Goal: Information Seeking & Learning: Check status

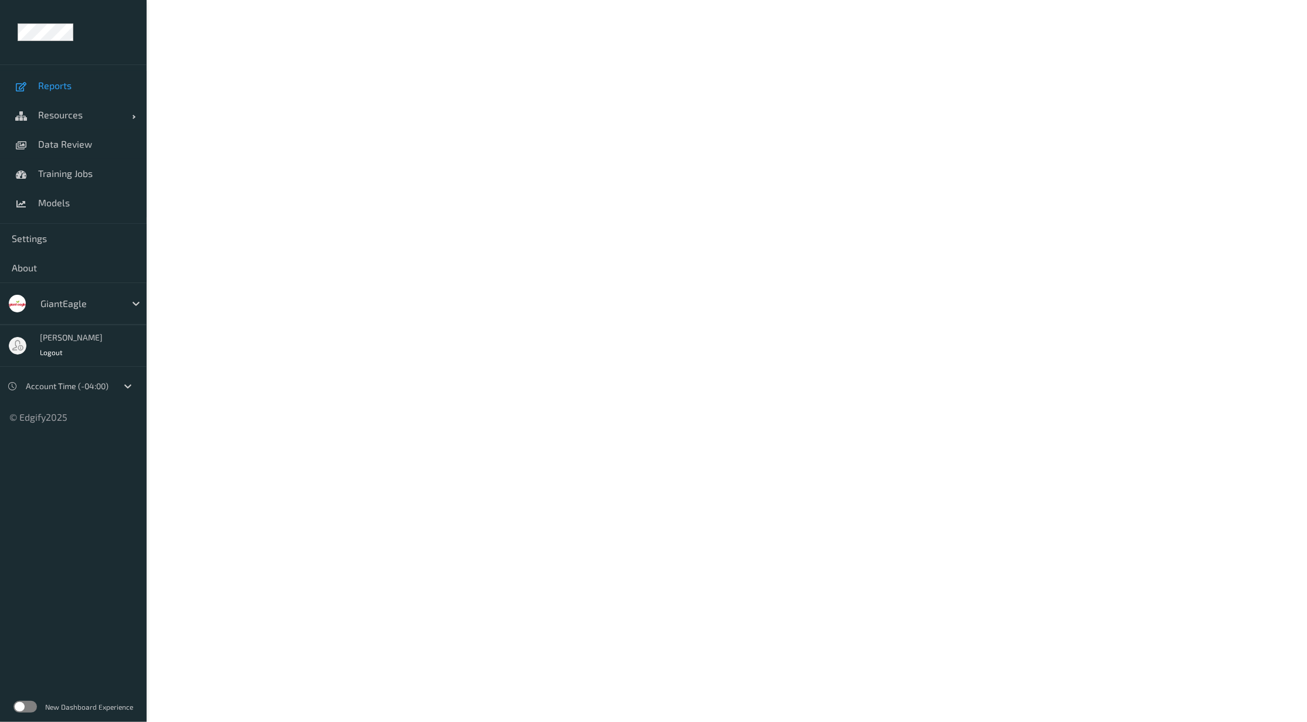
click at [55, 90] on span "Reports" at bounding box center [86, 86] width 97 height 12
click at [52, 110] on span "Resources" at bounding box center [85, 115] width 94 height 12
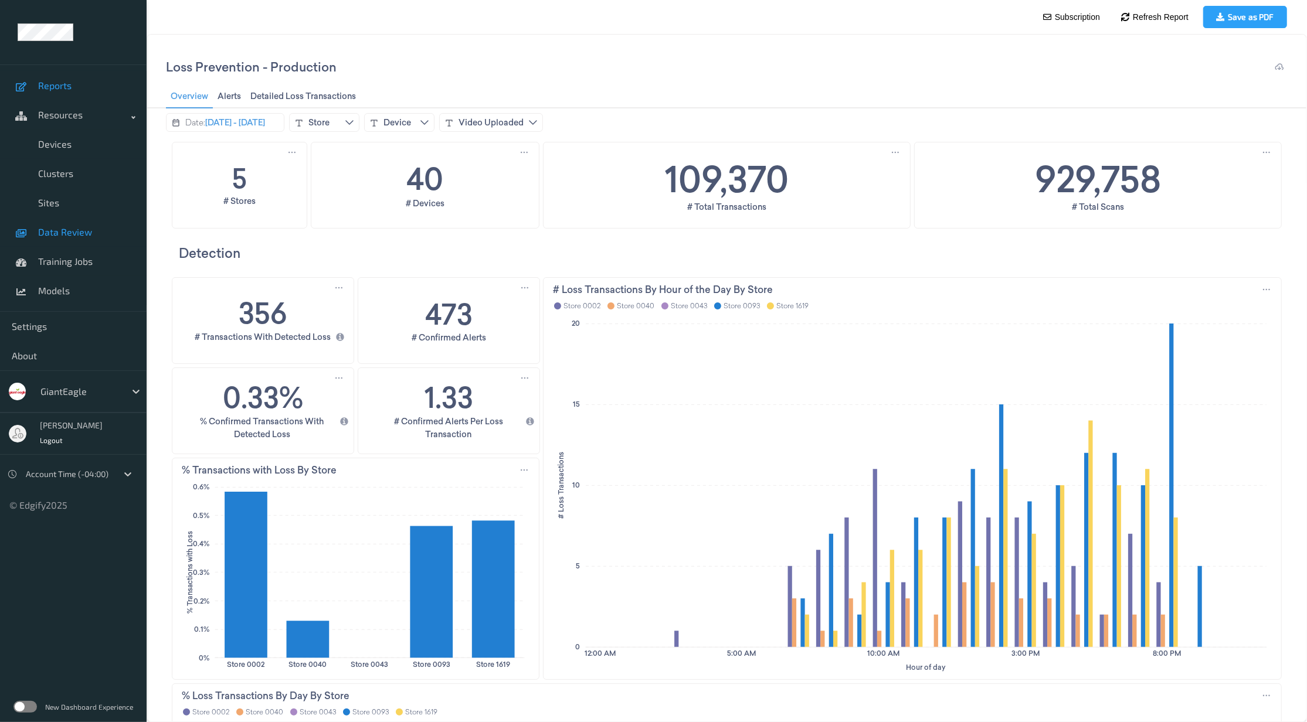
drag, startPoint x: 67, startPoint y: 235, endPoint x: 70, endPoint y: 226, distance: 9.5
click at [67, 233] on span "Data Review" at bounding box center [86, 232] width 97 height 12
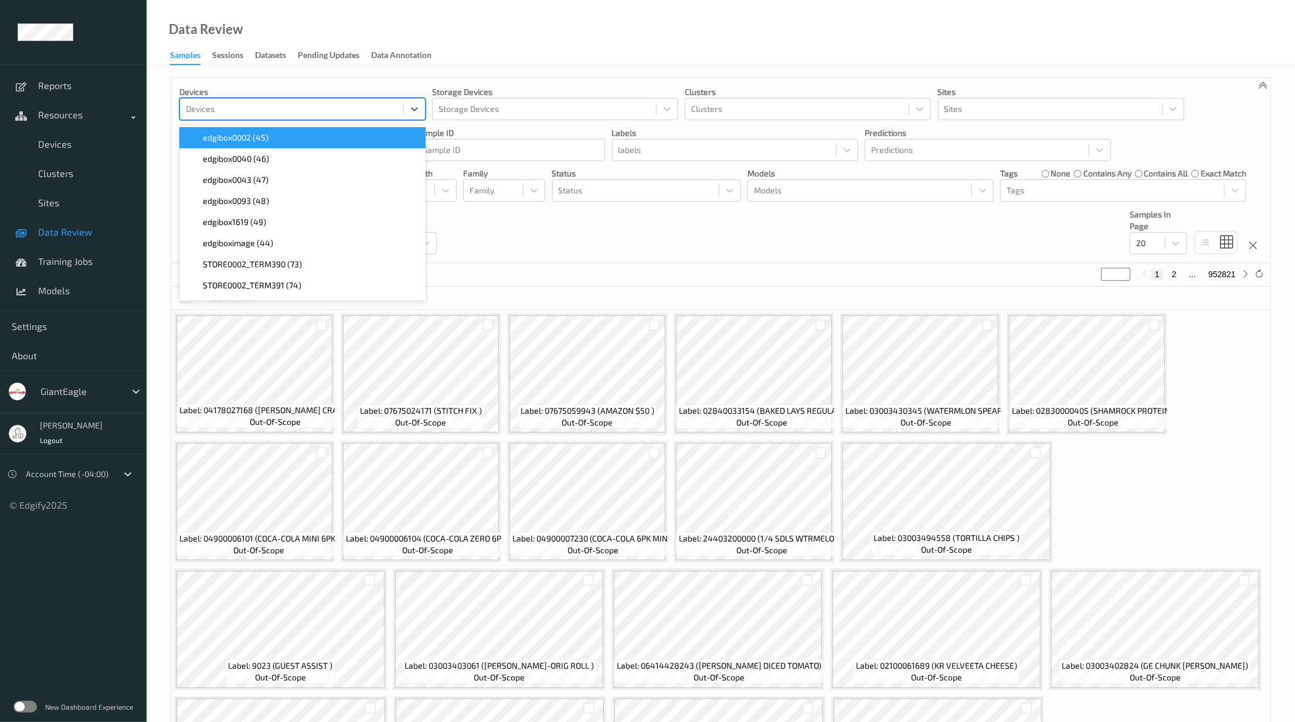
click at [298, 106] on div at bounding box center [292, 109] width 212 height 14
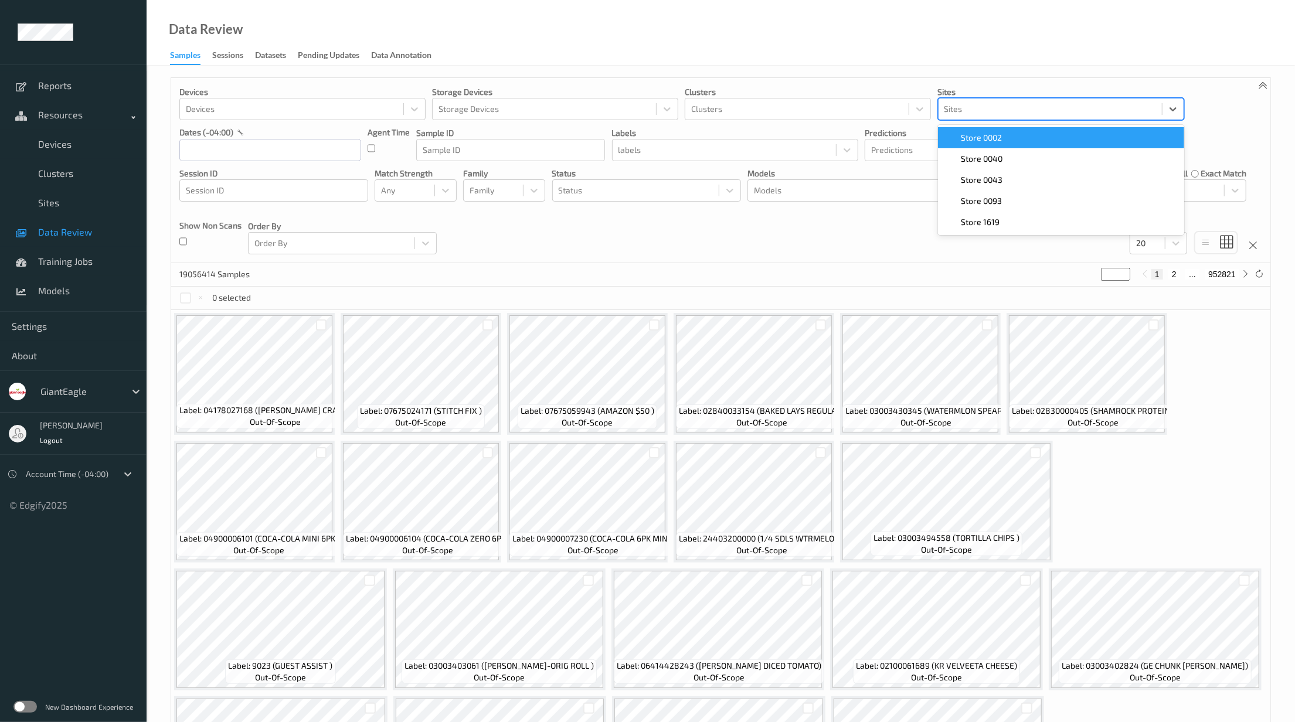
click at [972, 110] on div at bounding box center [1050, 109] width 212 height 14
click at [1001, 140] on span "Store 0002" at bounding box center [981, 138] width 41 height 12
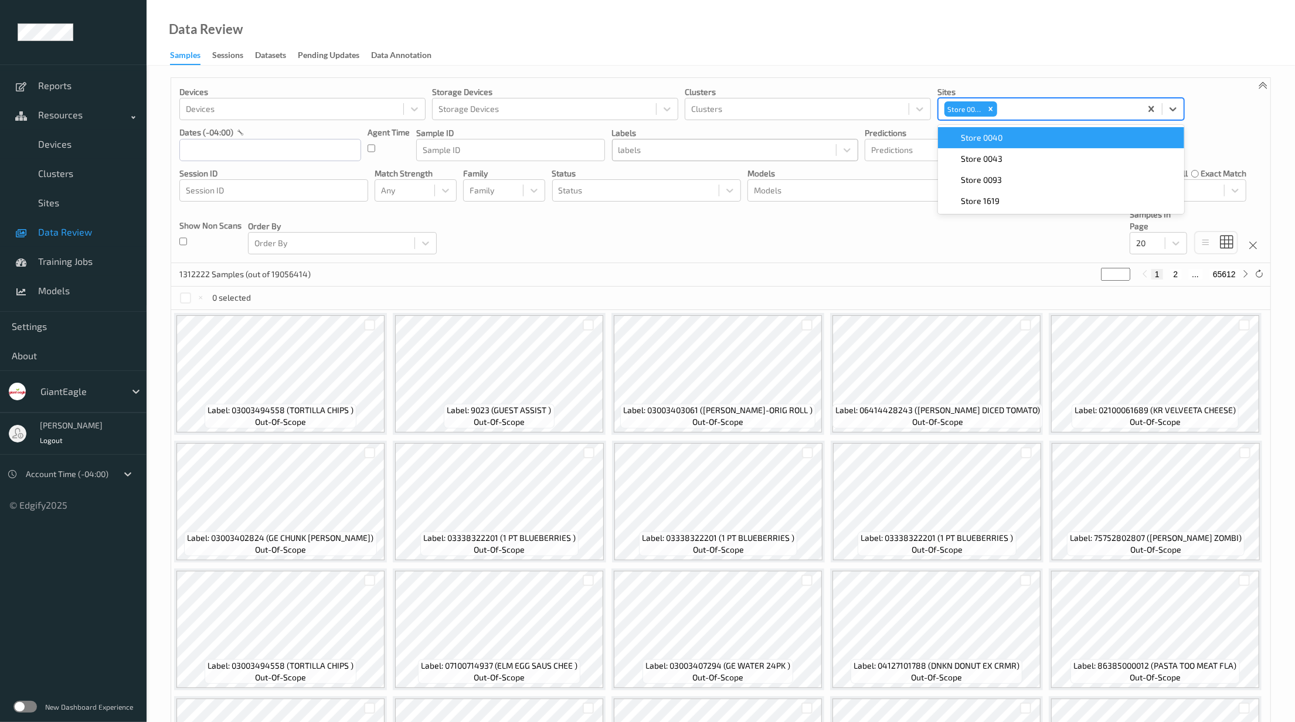
click at [650, 150] on div at bounding box center [724, 150] width 212 height 14
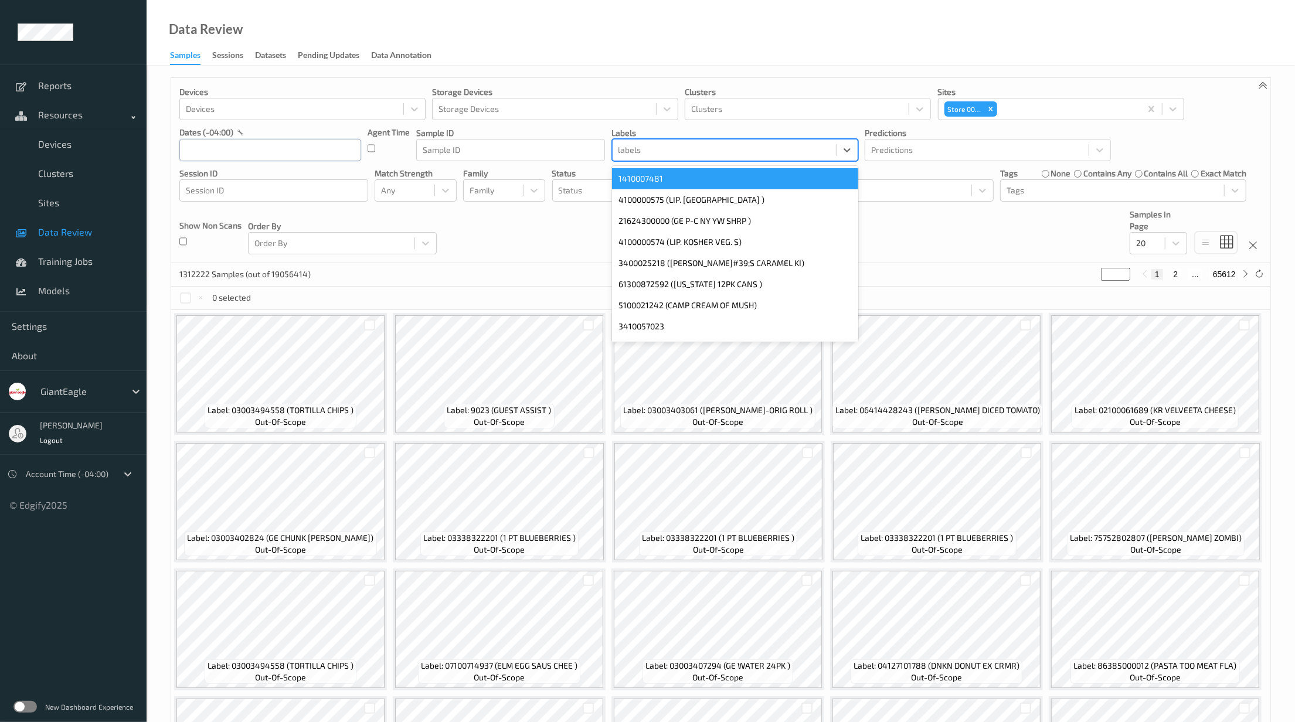
click at [288, 153] on input "text" at bounding box center [270, 150] width 182 height 22
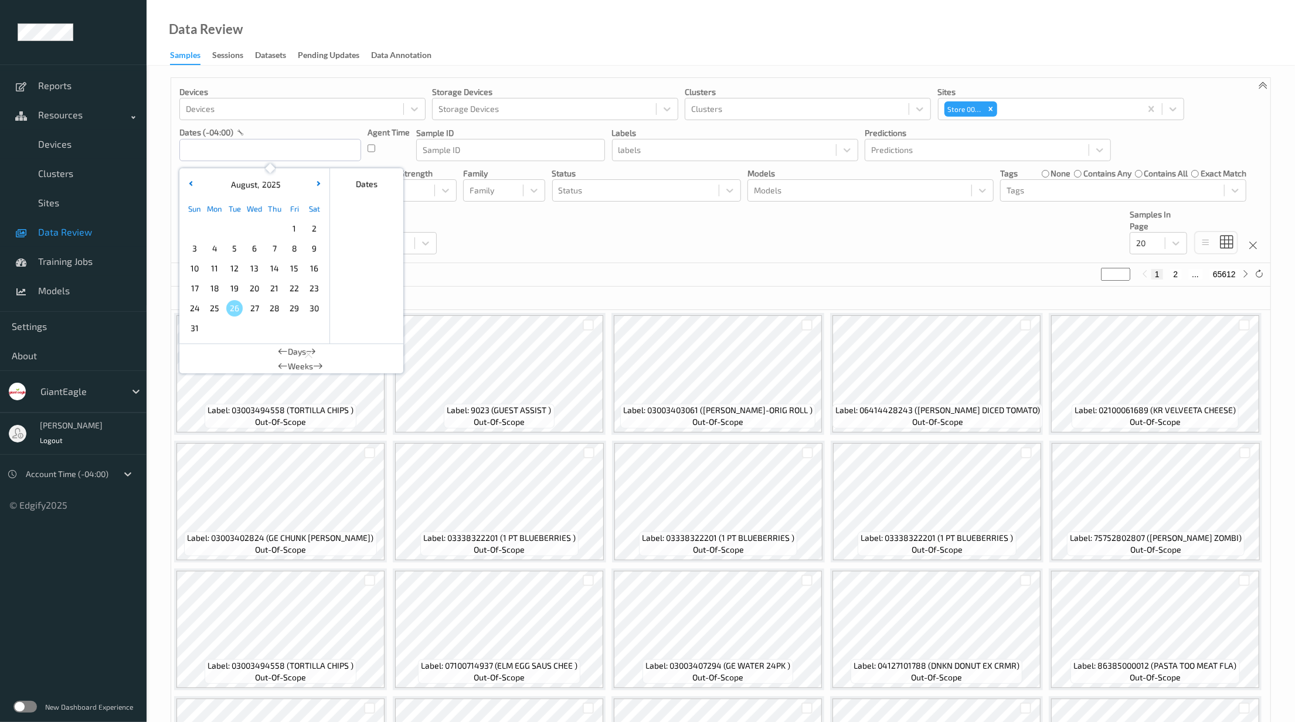
click at [213, 303] on span "25" at bounding box center [214, 308] width 16 height 16
click at [216, 306] on span "25" at bounding box center [214, 308] width 16 height 16
type input "25/08/2025 00:00 -> 25/08/2025 23:59"
click at [688, 151] on div at bounding box center [724, 150] width 212 height 14
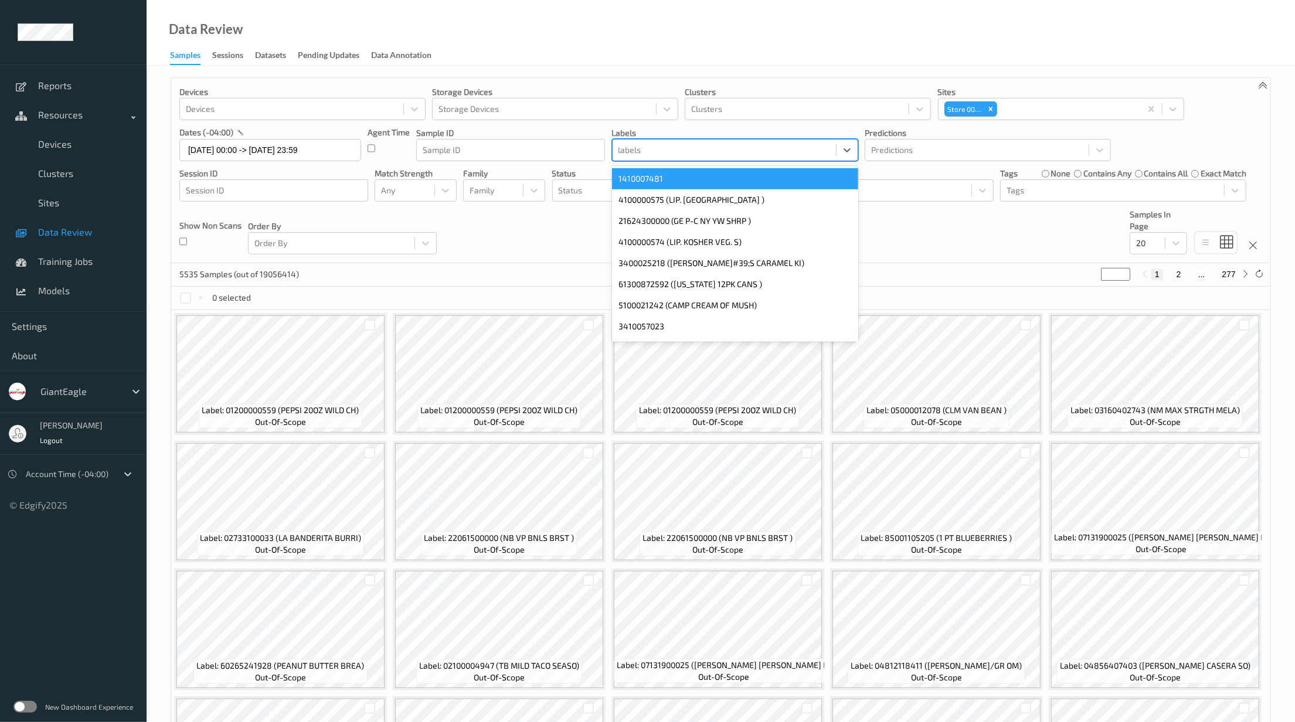
click at [685, 42] on div "Data Review Samples Sessions Datasets Pending Updates Data Annotation" at bounding box center [721, 33] width 1148 height 66
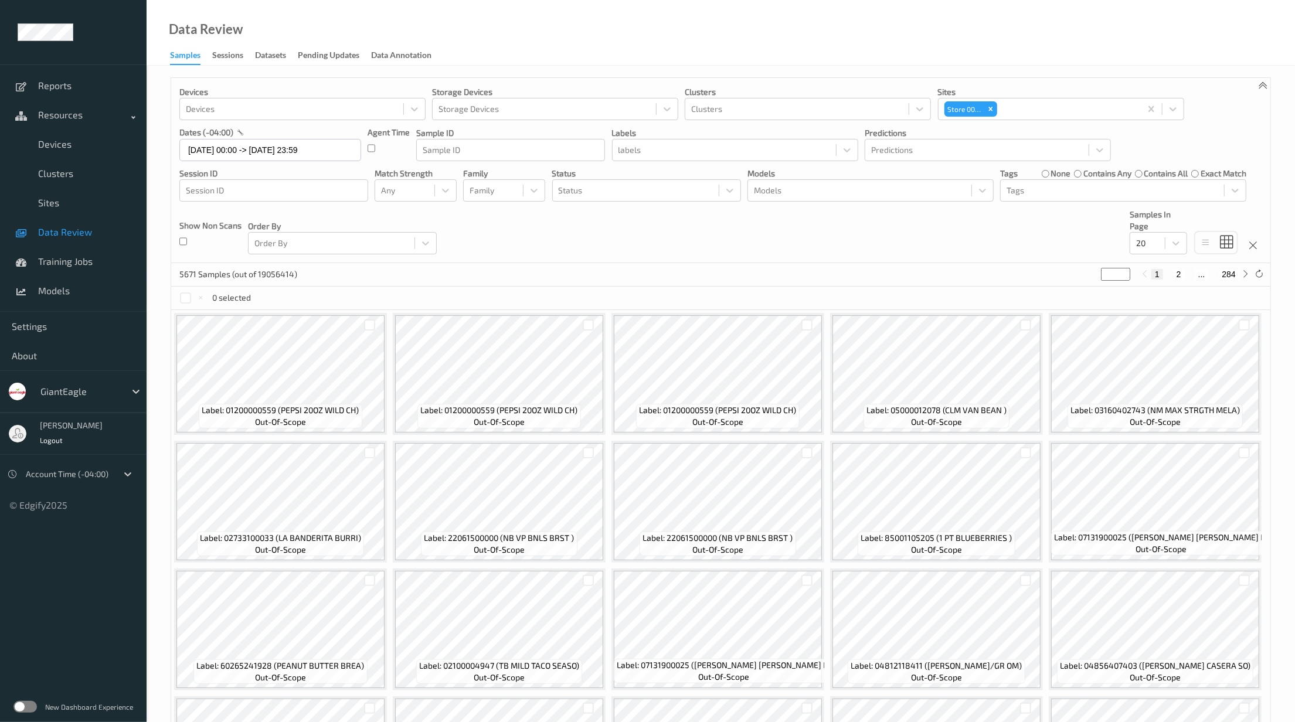
drag, startPoint x: 191, startPoint y: 240, endPoint x: 165, endPoint y: 222, distance: 31.4
click at [165, 222] on div "Devices Devices Storage Devices Storage Devices Clusters Clusters Sites Store 0…" at bounding box center [721, 468] width 1148 height 804
click at [894, 148] on div at bounding box center [977, 150] width 212 height 14
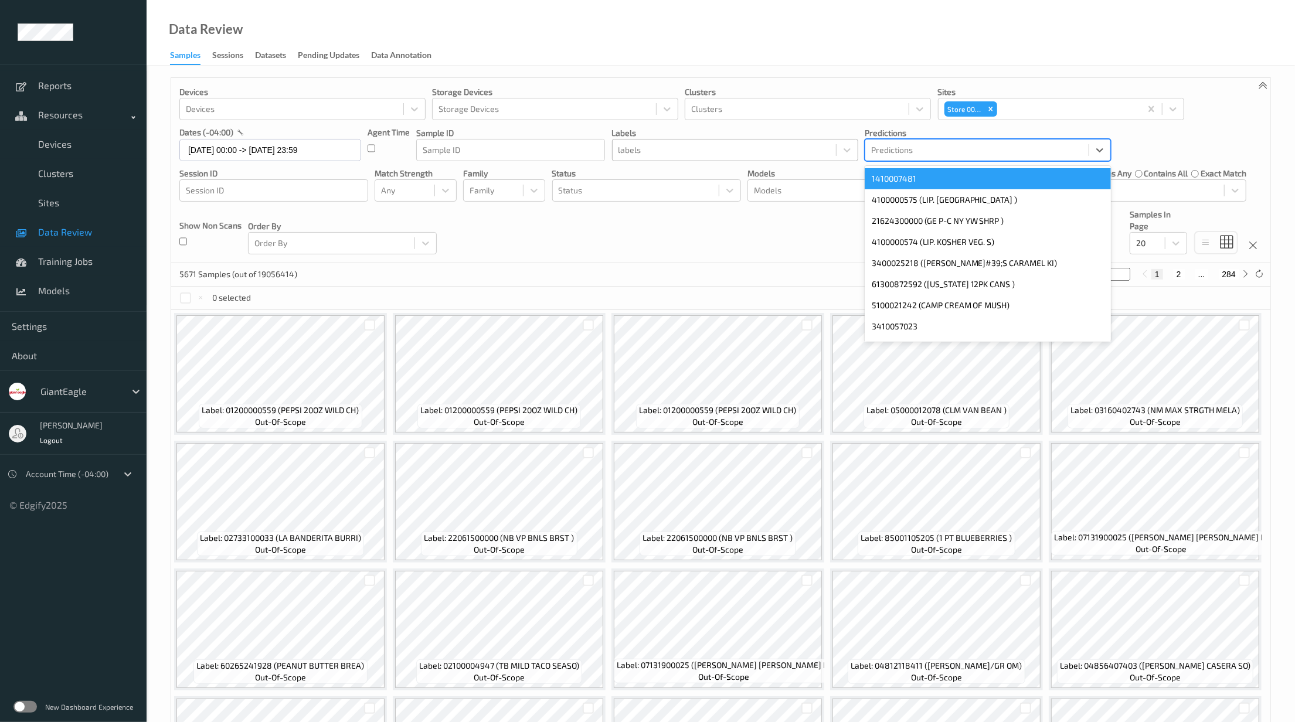
click at [742, 150] on div at bounding box center [724, 150] width 212 height 14
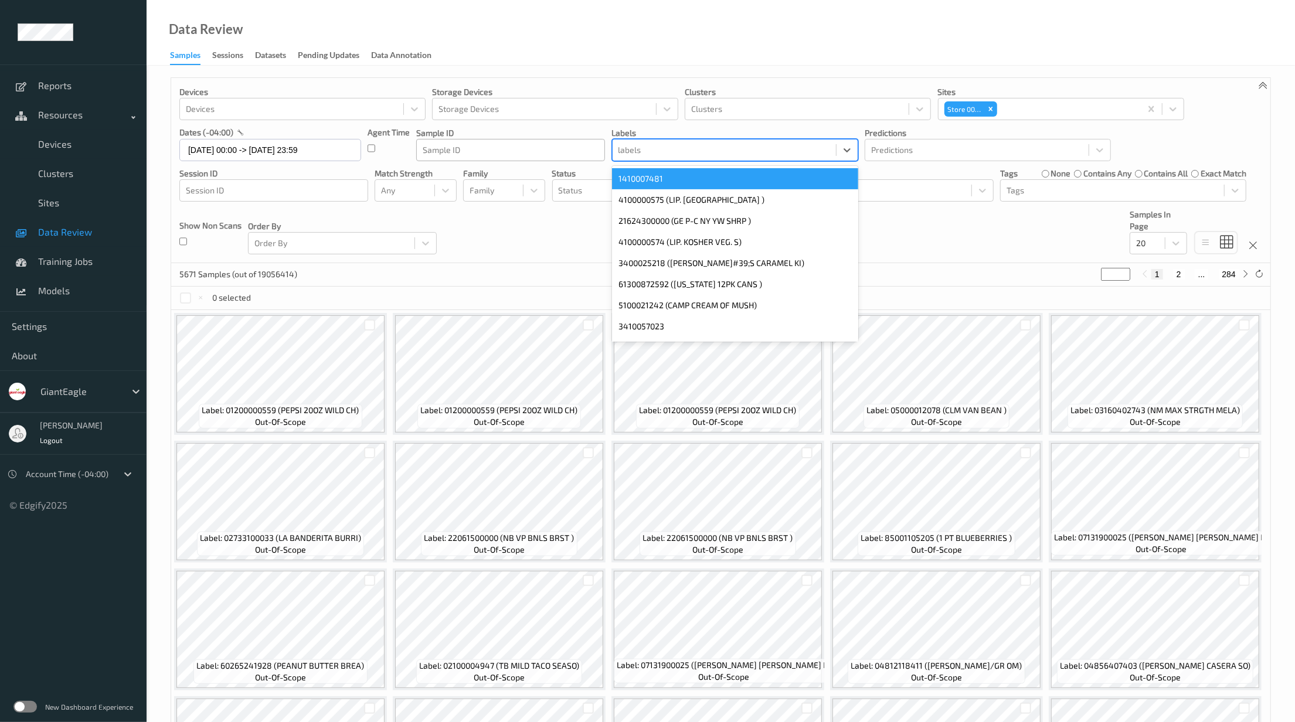
click at [477, 149] on div at bounding box center [511, 150] width 176 height 14
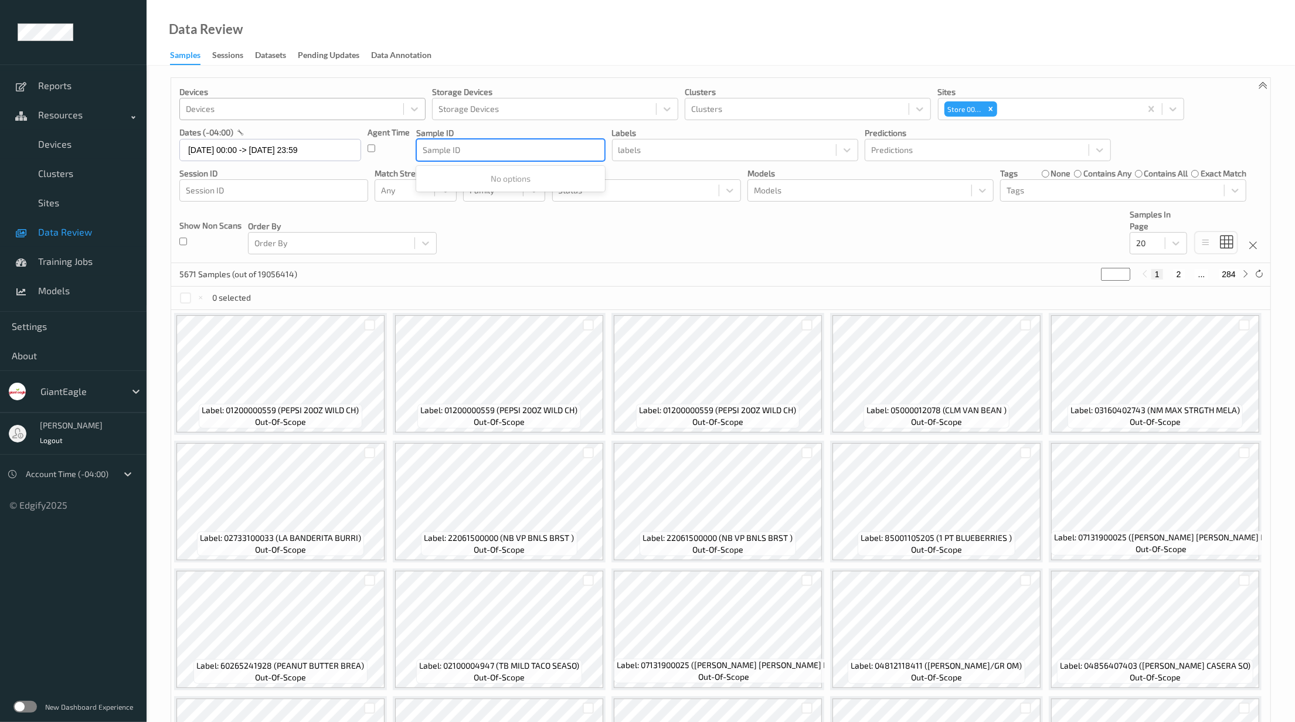
click at [326, 111] on div at bounding box center [292, 109] width 212 height 14
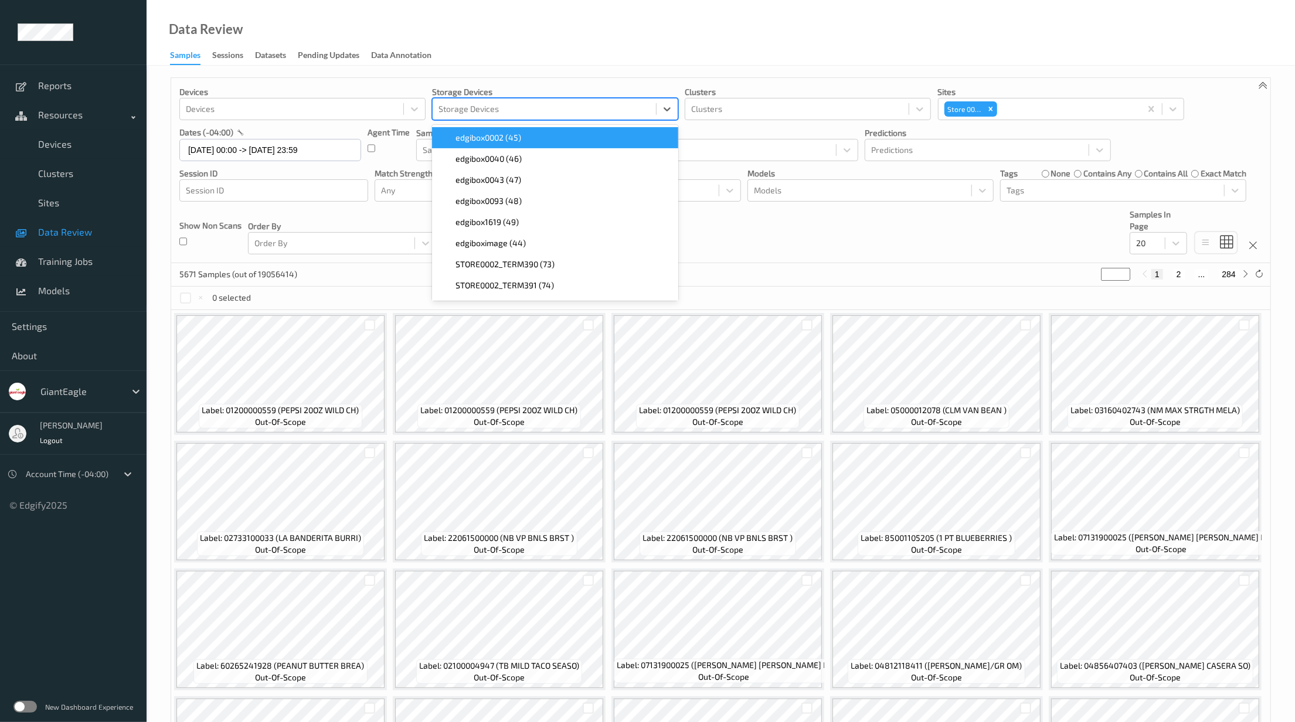
click at [487, 113] on div at bounding box center [544, 109] width 212 height 14
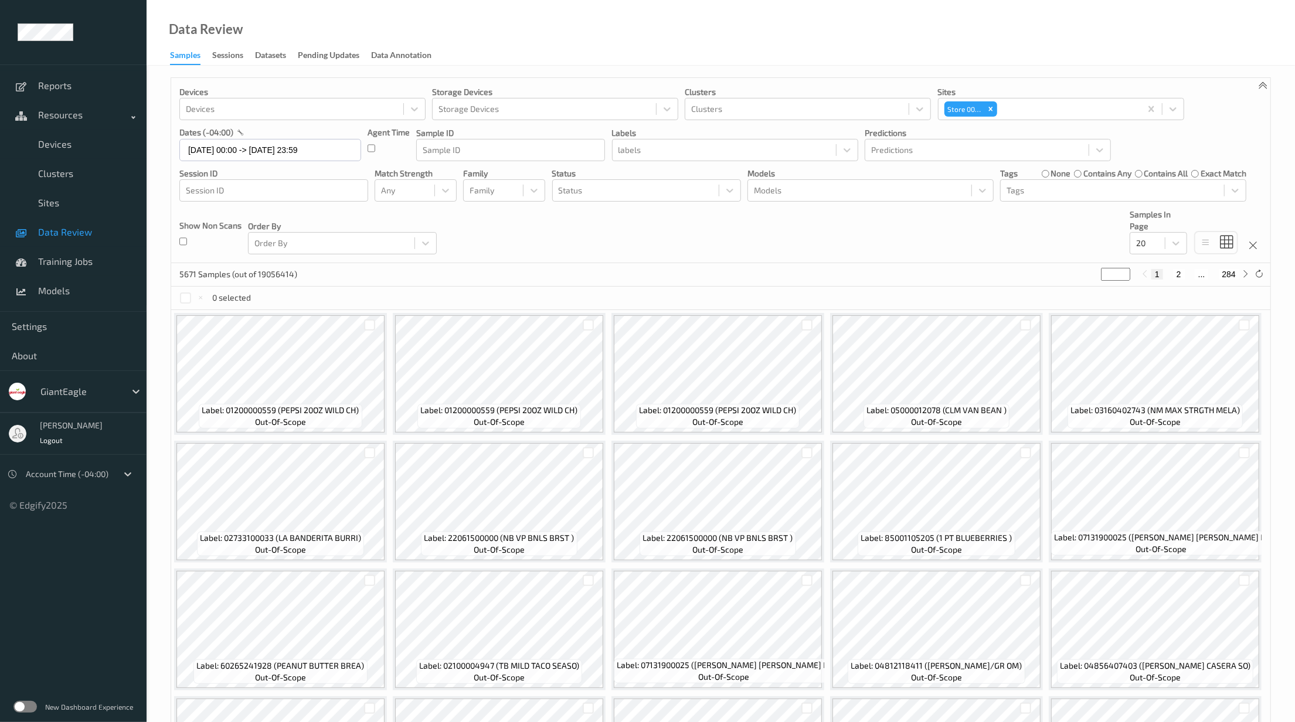
drag, startPoint x: 631, startPoint y: 43, endPoint x: 648, endPoint y: 57, distance: 21.2
click at [632, 43] on div "Data Review Samples Sessions Datasets Pending Updates Data Annotation" at bounding box center [721, 33] width 1148 height 66
click at [910, 149] on div at bounding box center [977, 150] width 212 height 14
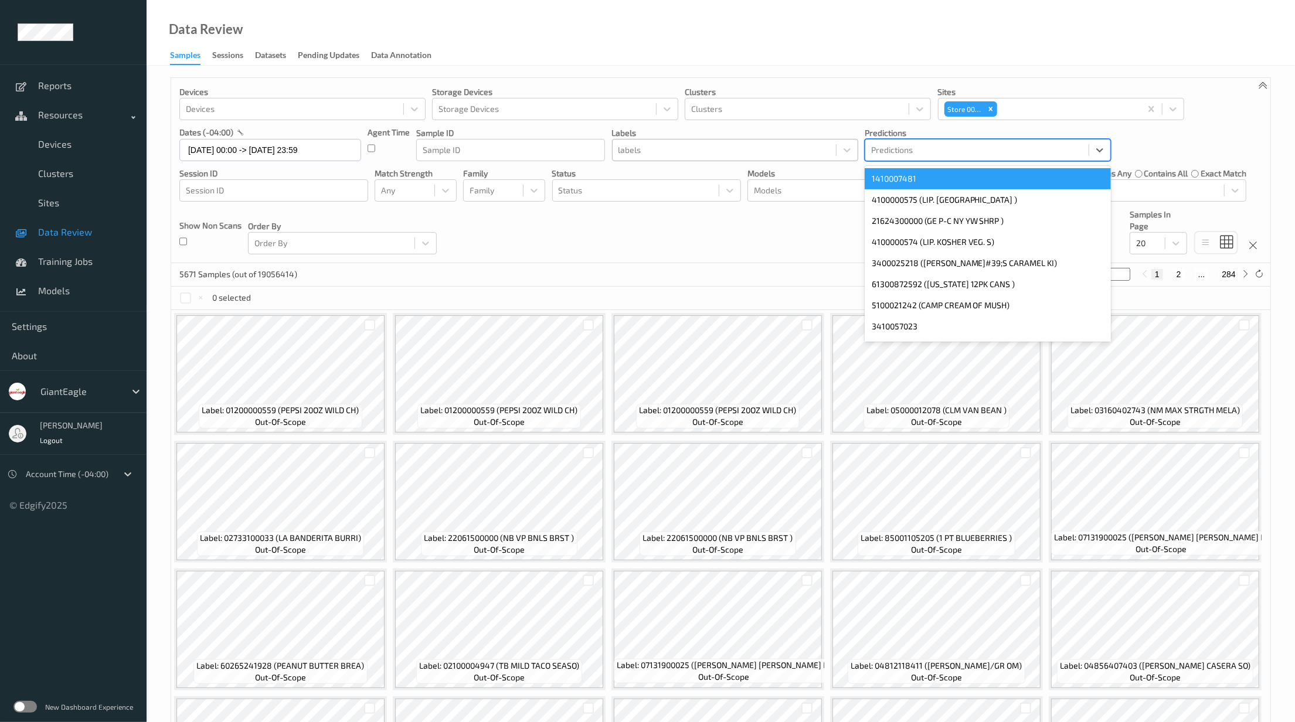
click at [754, 150] on div at bounding box center [724, 150] width 212 height 14
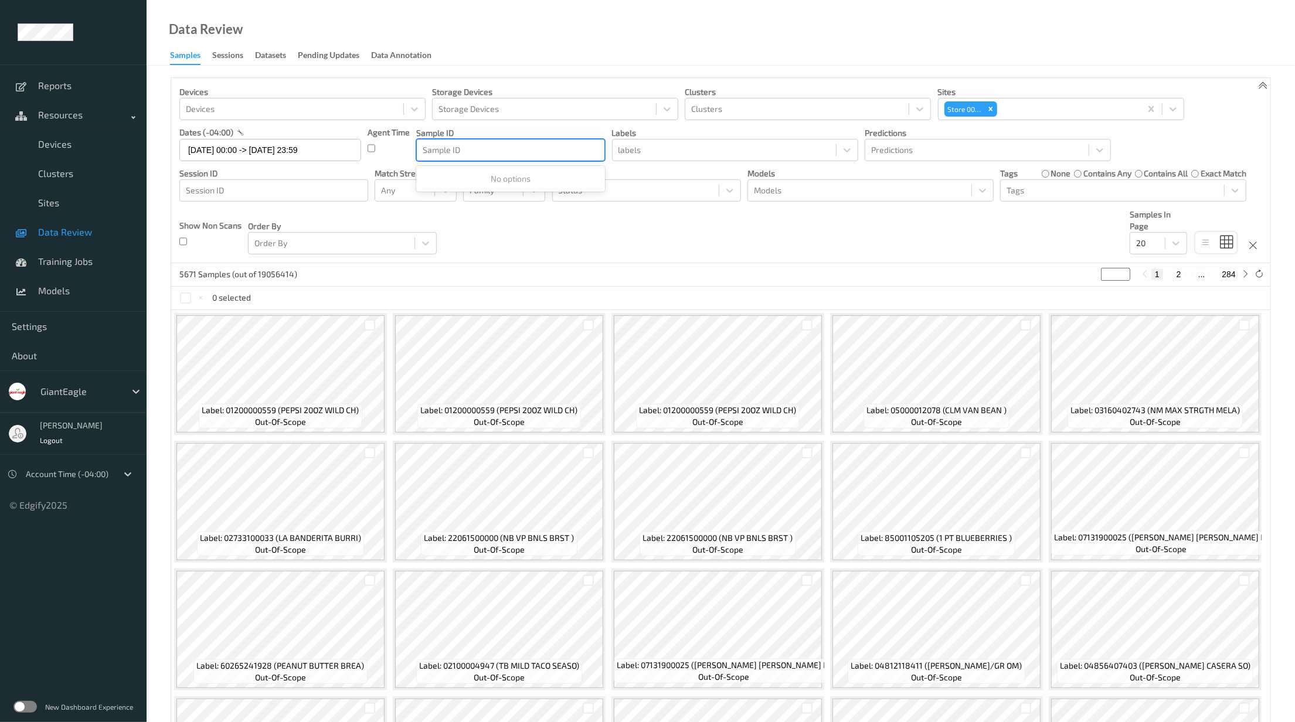
click at [531, 151] on div at bounding box center [511, 150] width 176 height 14
click at [568, 238] on div "Devices Devices Storage Devices Storage Devices Clusters Clusters Sites Store 0…" at bounding box center [720, 170] width 1099 height 185
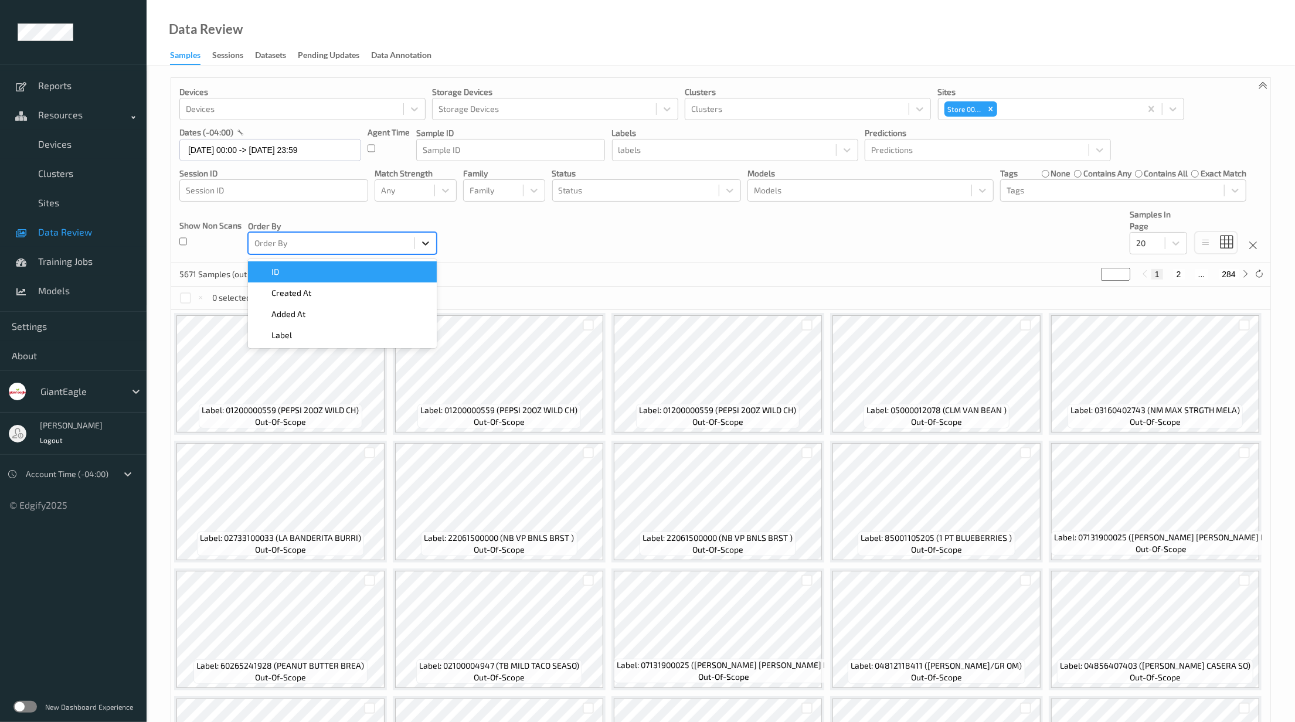
click at [429, 245] on icon at bounding box center [426, 243] width 12 height 12
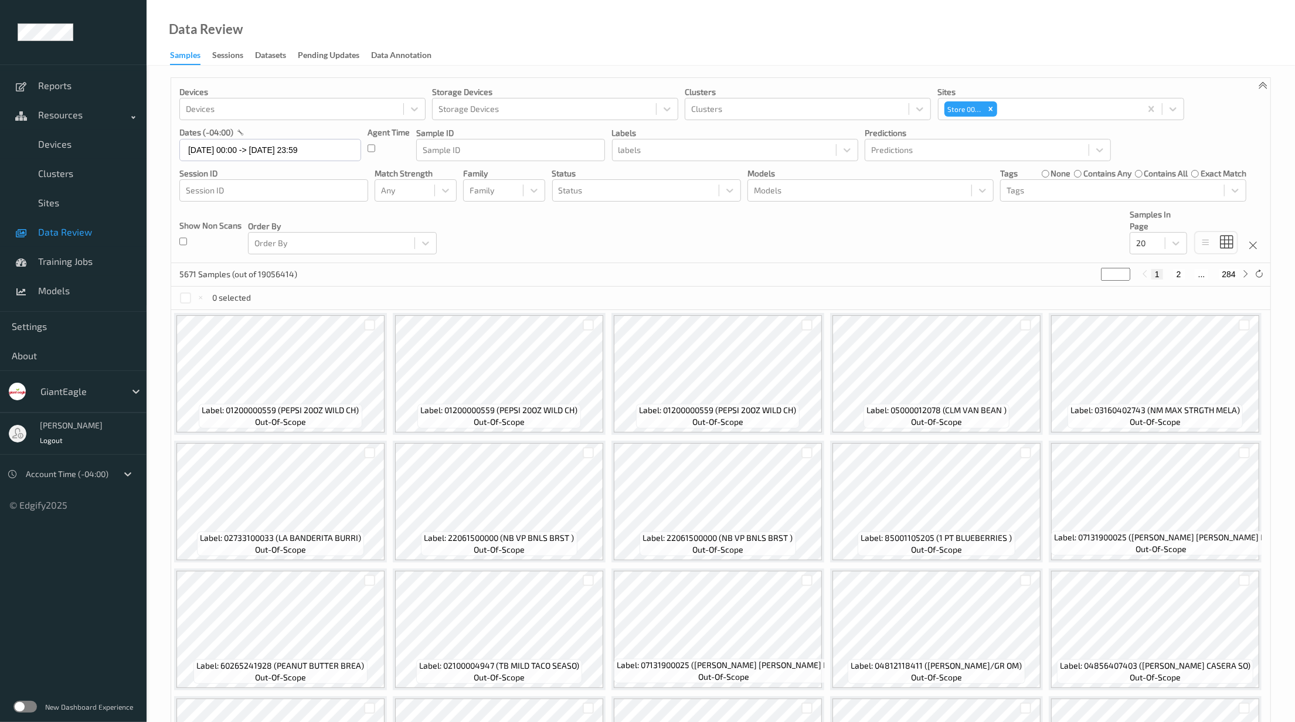
click at [505, 243] on div "Devices Devices Storage Devices Storage Devices Clusters Clusters Sites Store 0…" at bounding box center [720, 170] width 1099 height 185
click at [232, 52] on div "Sessions" at bounding box center [227, 56] width 31 height 15
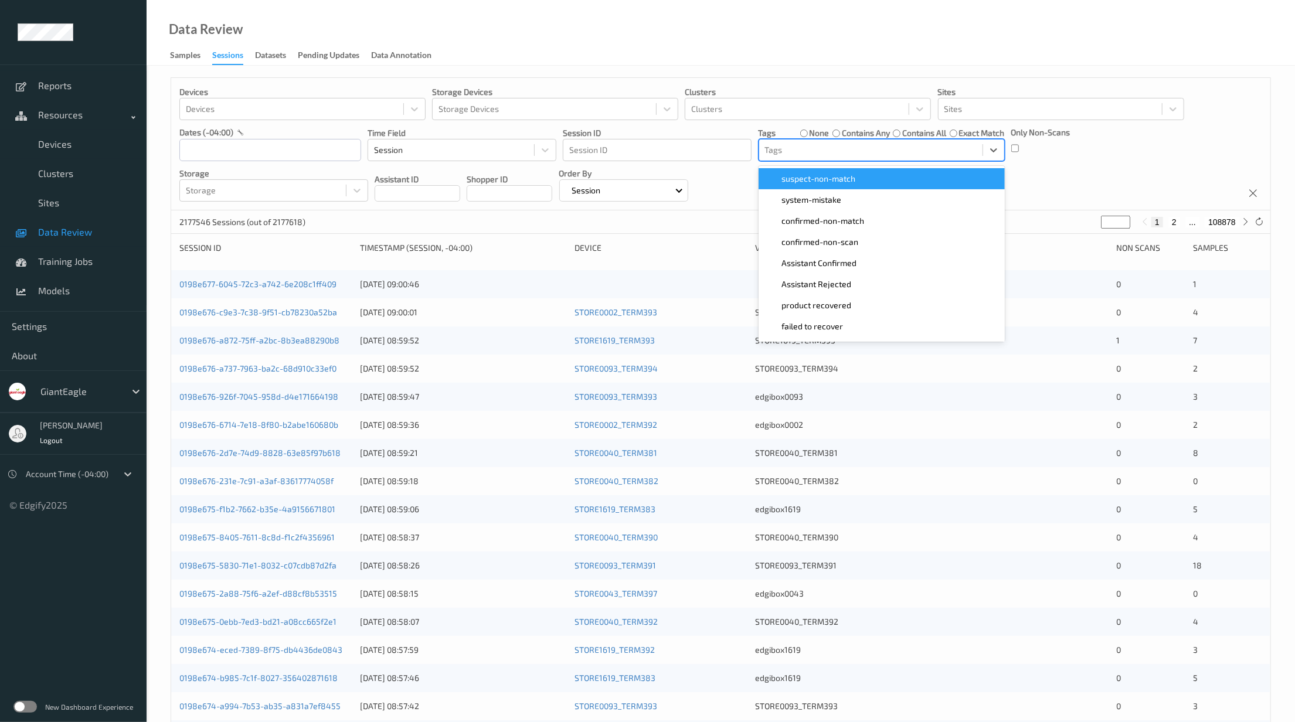
click at [782, 150] on div at bounding box center [871, 150] width 212 height 14
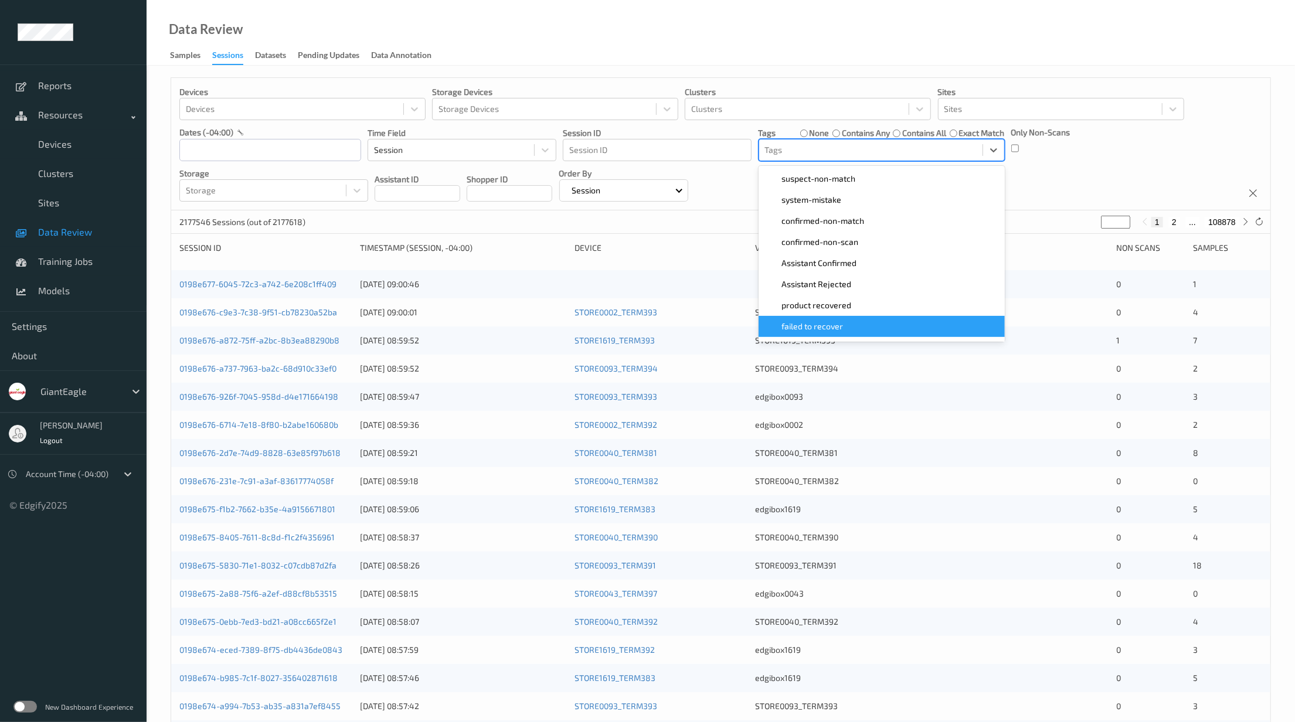
click at [847, 324] on div "failed to recover" at bounding box center [882, 327] width 232 height 12
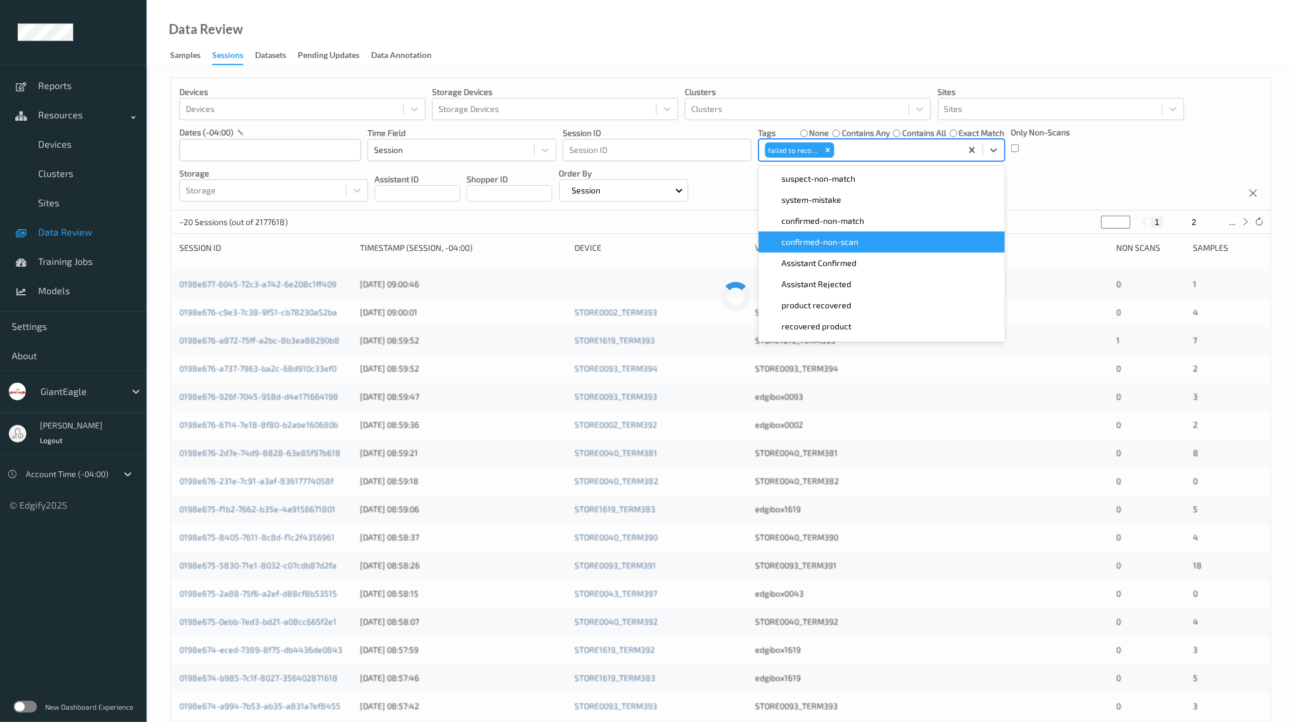
click at [1079, 176] on div "Devices Devices Storage Devices Storage Devices Clusters Clusters Sites Sites d…" at bounding box center [720, 144] width 1099 height 132
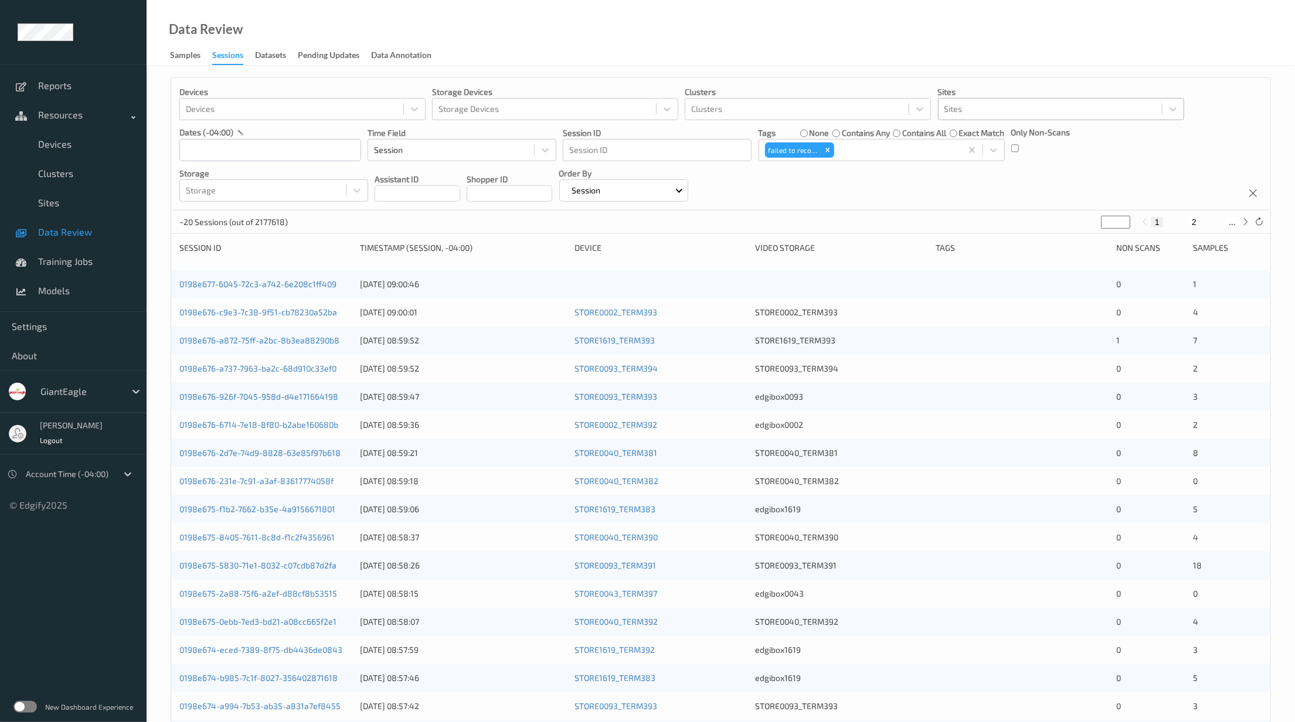
click at [976, 103] on div at bounding box center [1050, 109] width 212 height 14
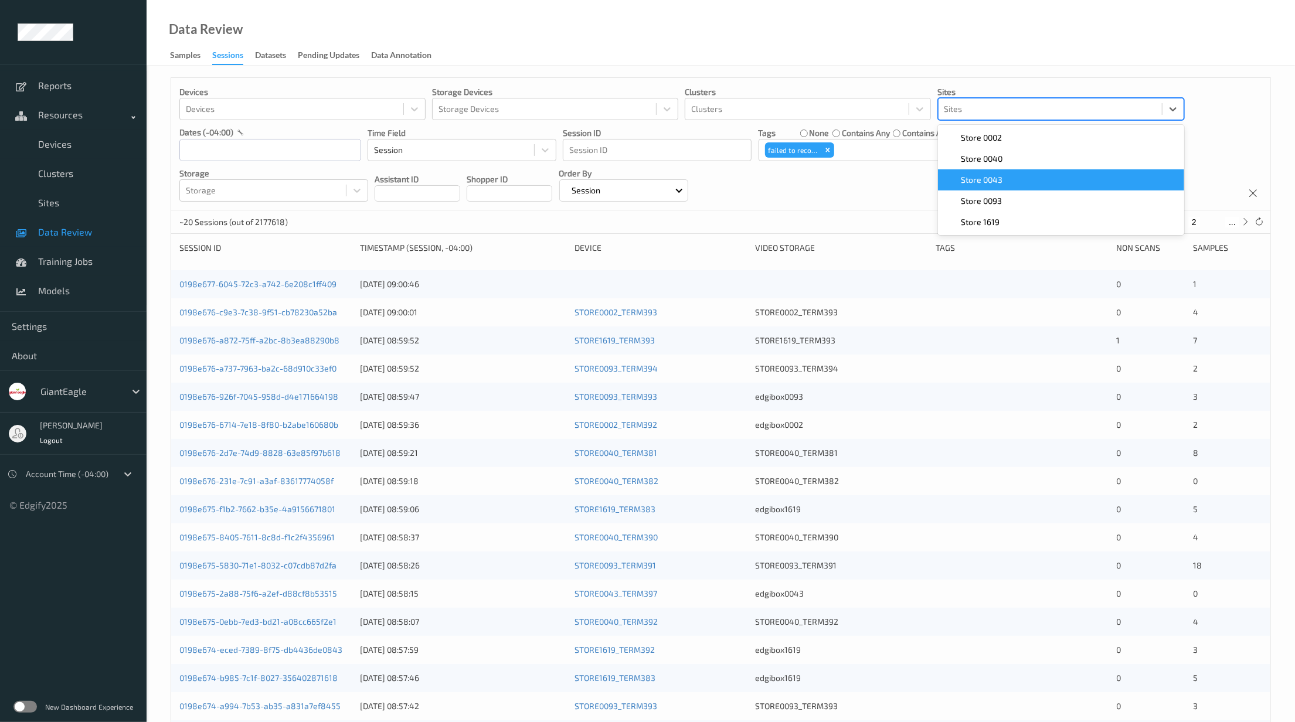
click at [997, 177] on span "Store 0043" at bounding box center [982, 180] width 42 height 12
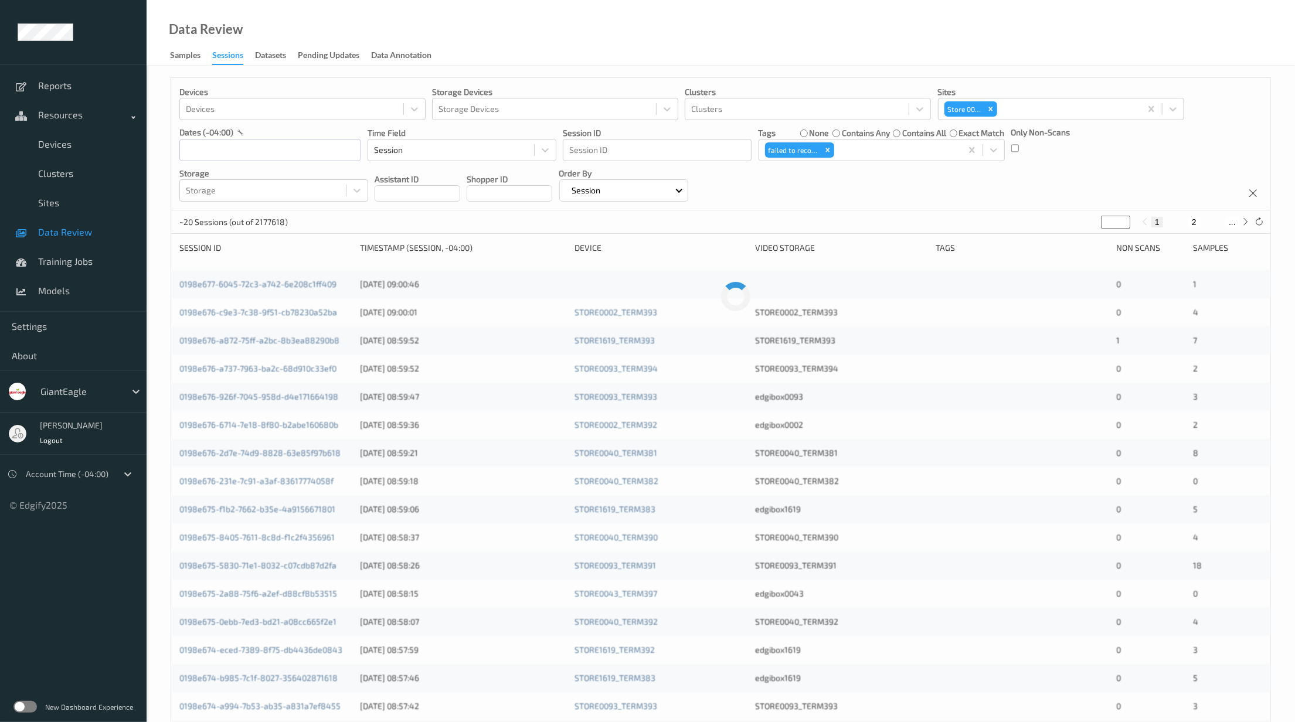
click at [896, 53] on div "Data Review Samples Sessions Datasets Pending Updates Data Annotation" at bounding box center [721, 33] width 1148 height 66
click at [283, 151] on input "text" at bounding box center [270, 150] width 182 height 22
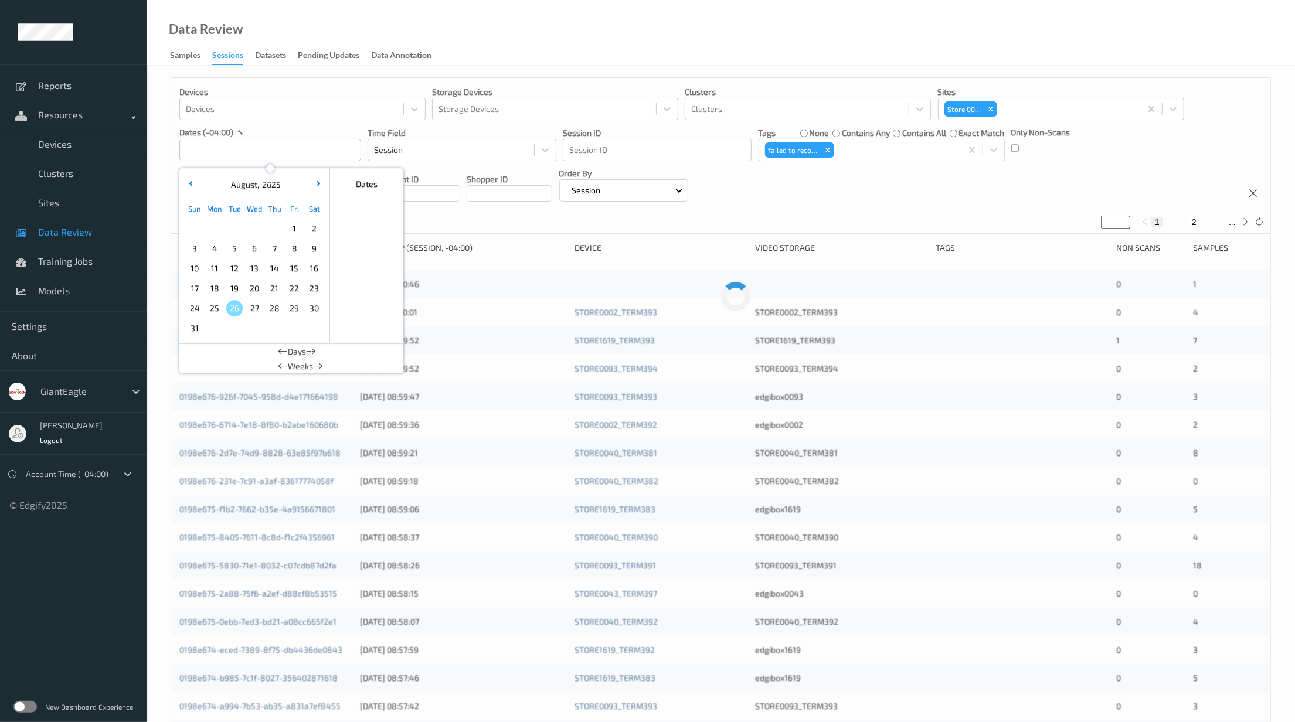
click at [298, 289] on span "22" at bounding box center [294, 288] width 16 height 16
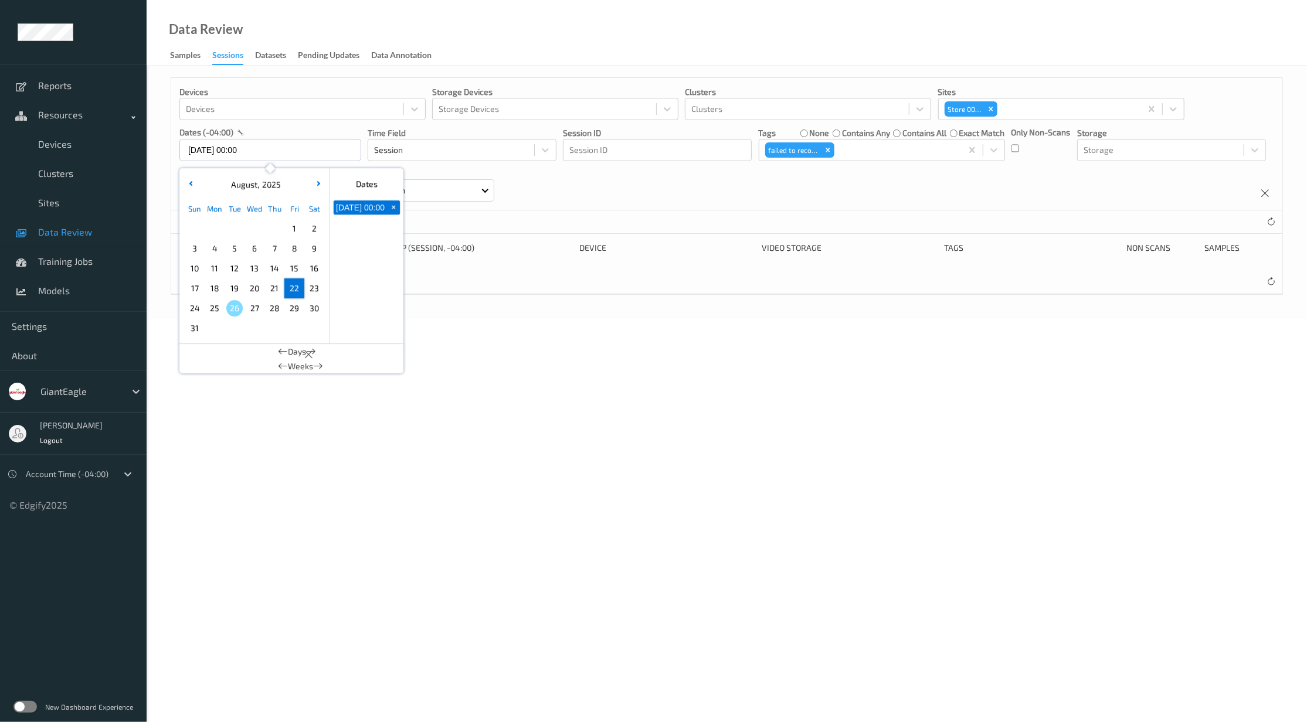
click at [573, 38] on div "Data Review Samples Sessions Datasets Pending Updates Data Annotation" at bounding box center [727, 33] width 1160 height 66
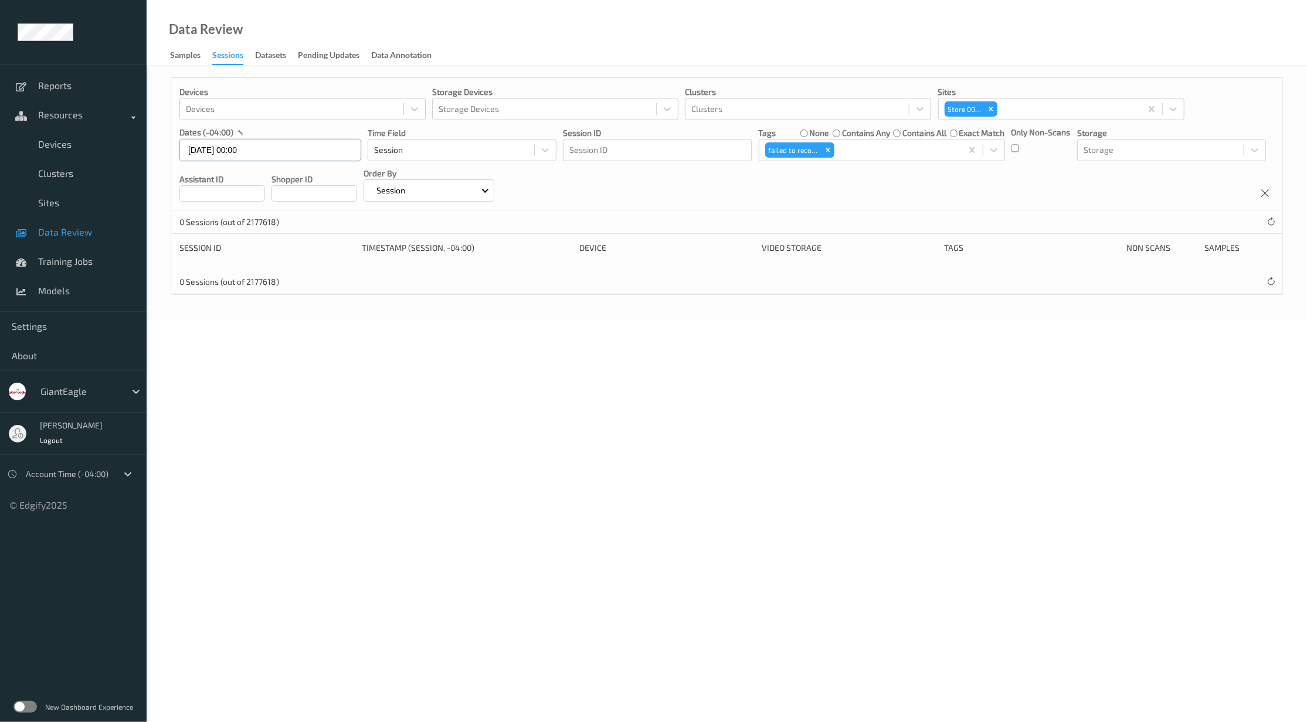
click at [310, 158] on input "22/08/2025 00:00" at bounding box center [270, 150] width 182 height 22
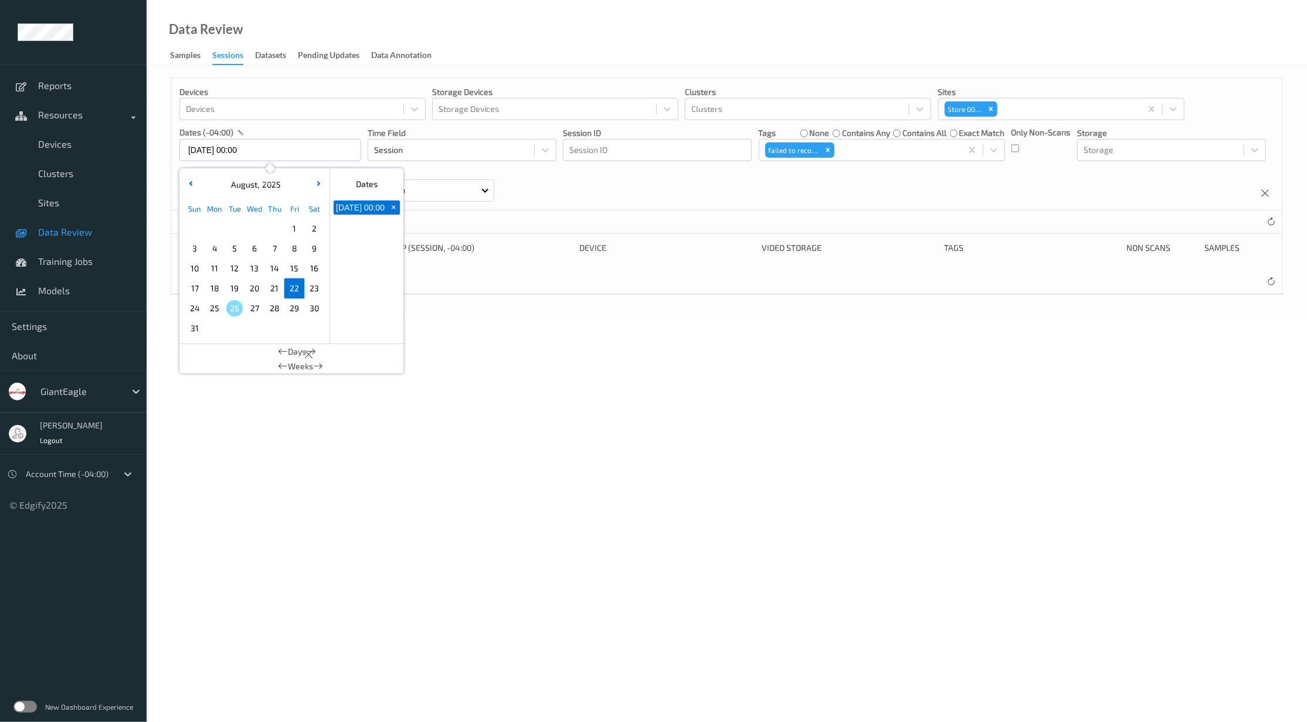
click at [297, 286] on span "22" at bounding box center [294, 288] width 16 height 16
type input "22/08/2025 00:00 -> 22/08/2025 23:59"
click at [444, 335] on body "Reports Resources Devices Clusters Sites Data Review Training Jobs Models Setti…" at bounding box center [653, 361] width 1307 height 722
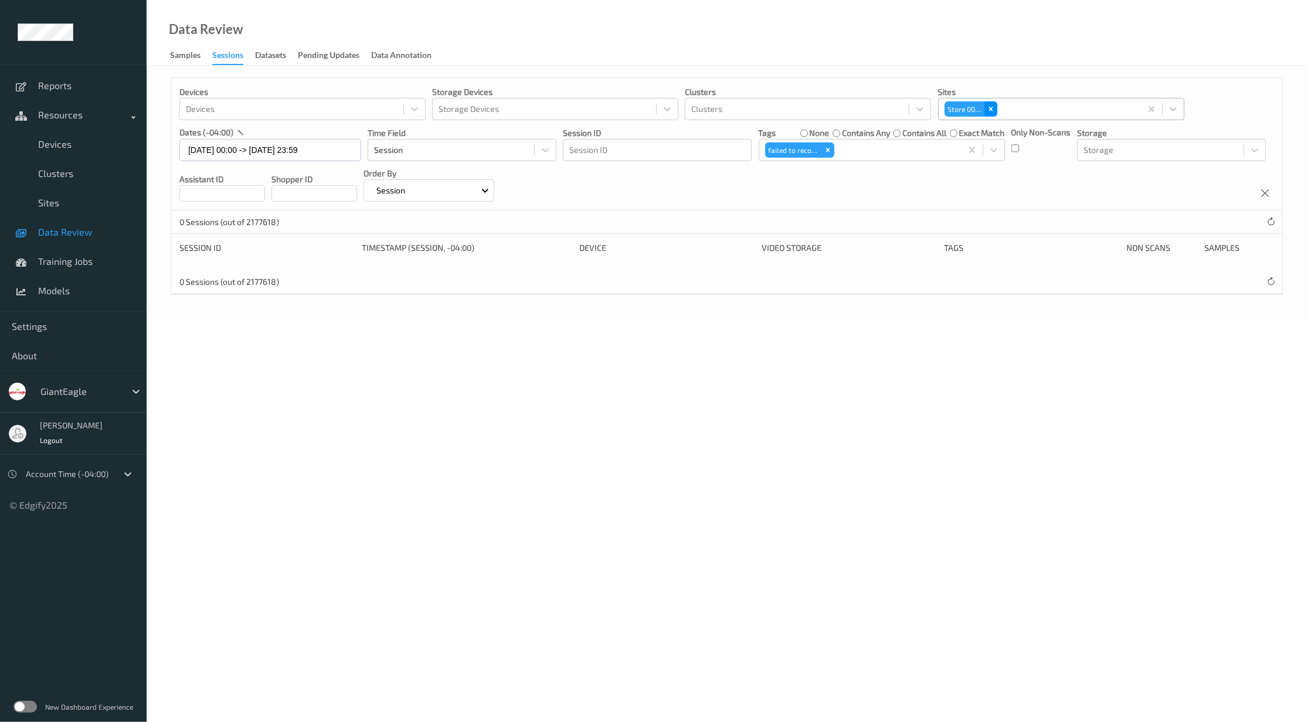
click at [993, 114] on div "Remove Store 0043" at bounding box center [990, 108] width 13 height 15
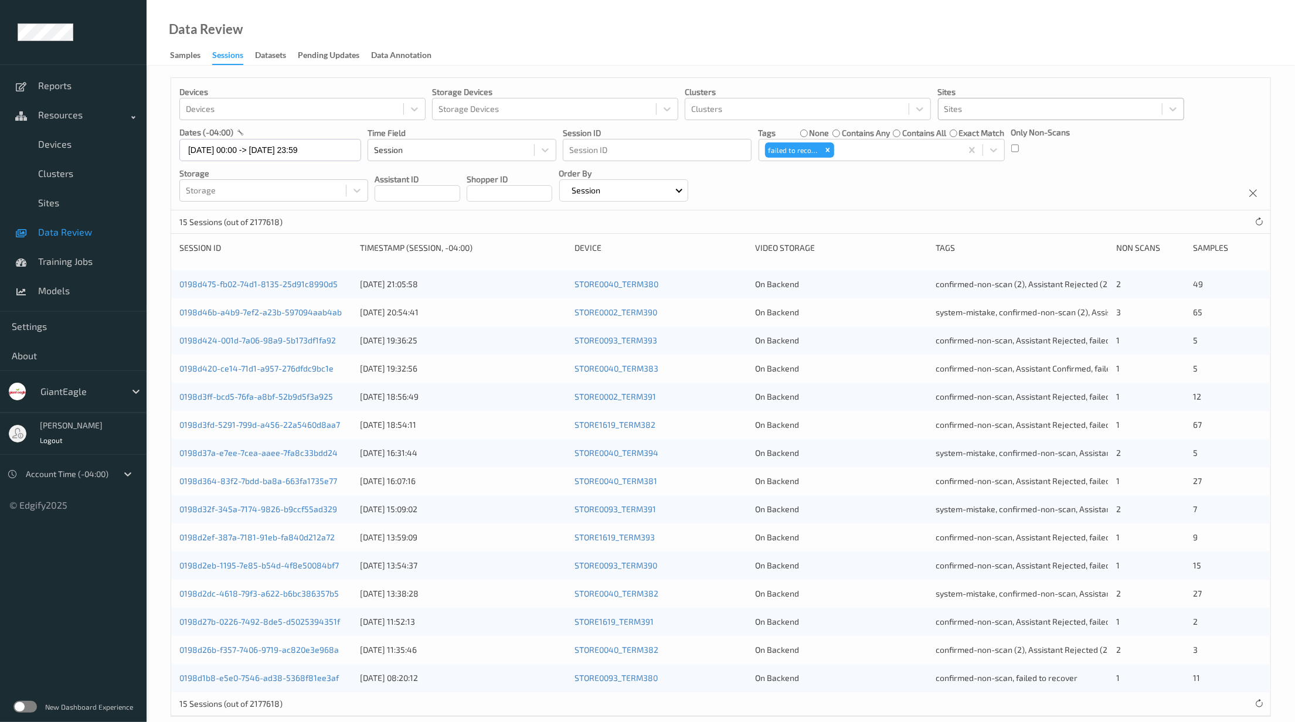
drag, startPoint x: 993, startPoint y: 114, endPoint x: 755, endPoint y: 49, distance: 246.6
click at [755, 49] on div "Data Review Samples Sessions Datasets Pending Updates Data Annotation" at bounding box center [721, 33] width 1148 height 66
click at [418, 149] on div at bounding box center [451, 150] width 154 height 14
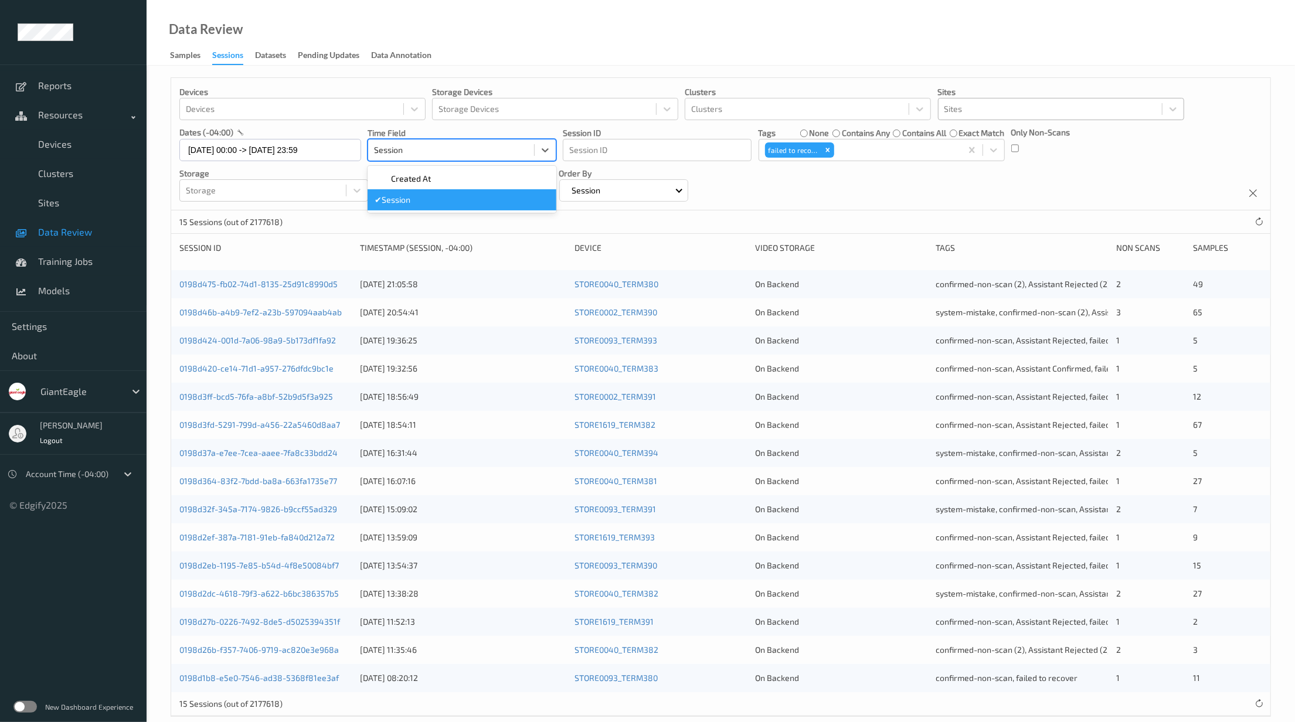
click at [516, 57] on div "Data Review Samples Sessions Datasets Pending Updates Data Annotation" at bounding box center [721, 33] width 1148 height 66
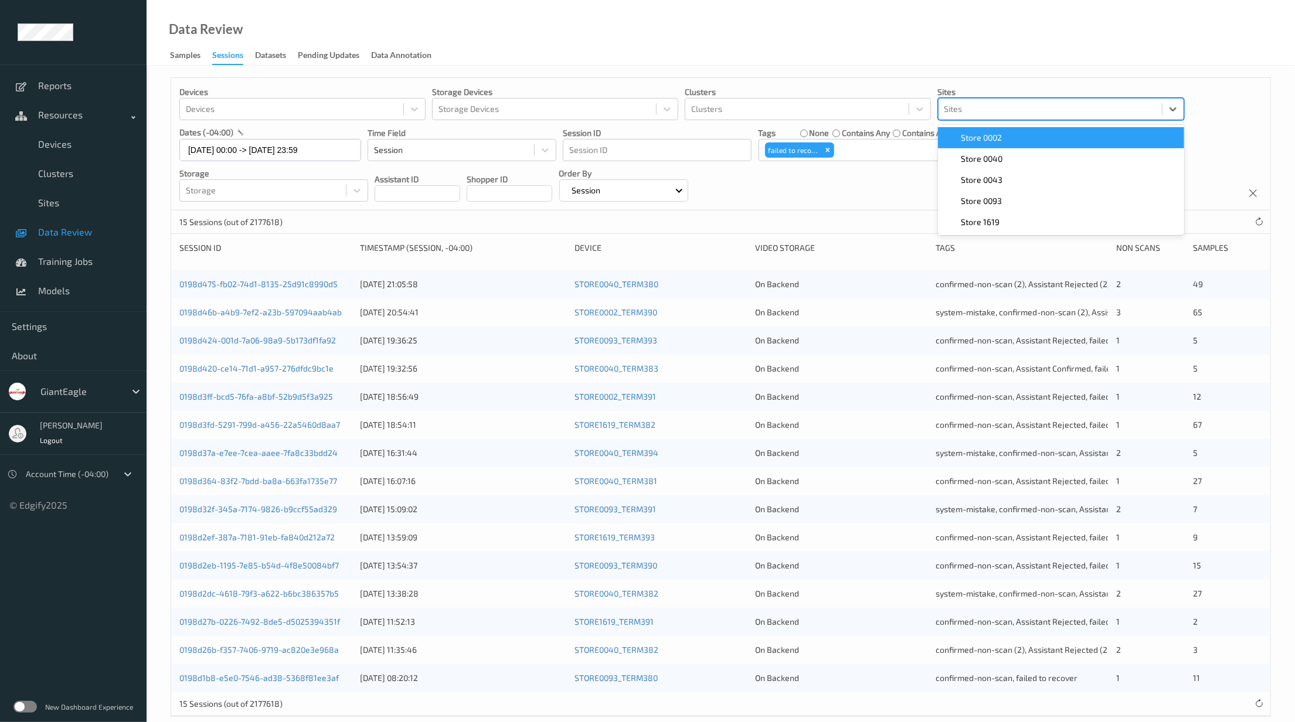
click at [983, 108] on div at bounding box center [1050, 109] width 212 height 14
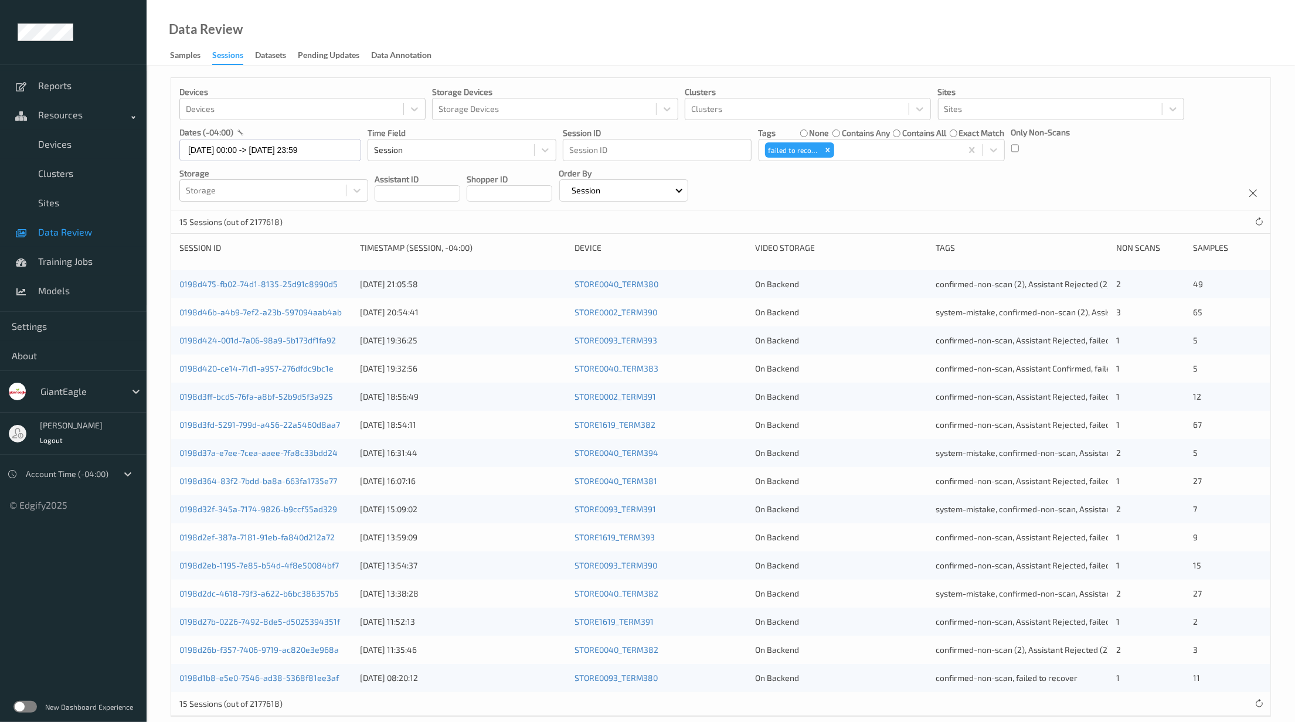
click at [978, 57] on div "Data Review Samples Sessions Datasets Pending Updates Data Annotation" at bounding box center [721, 33] width 1148 height 66
click at [869, 152] on div at bounding box center [896, 150] width 118 height 14
click at [793, 42] on div "Data Review Samples Sessions Datasets Pending Updates Data Annotation" at bounding box center [721, 33] width 1148 height 66
click at [878, 151] on div at bounding box center [896, 150] width 118 height 14
